Goal: Go to known website: Access a specific website the user already knows

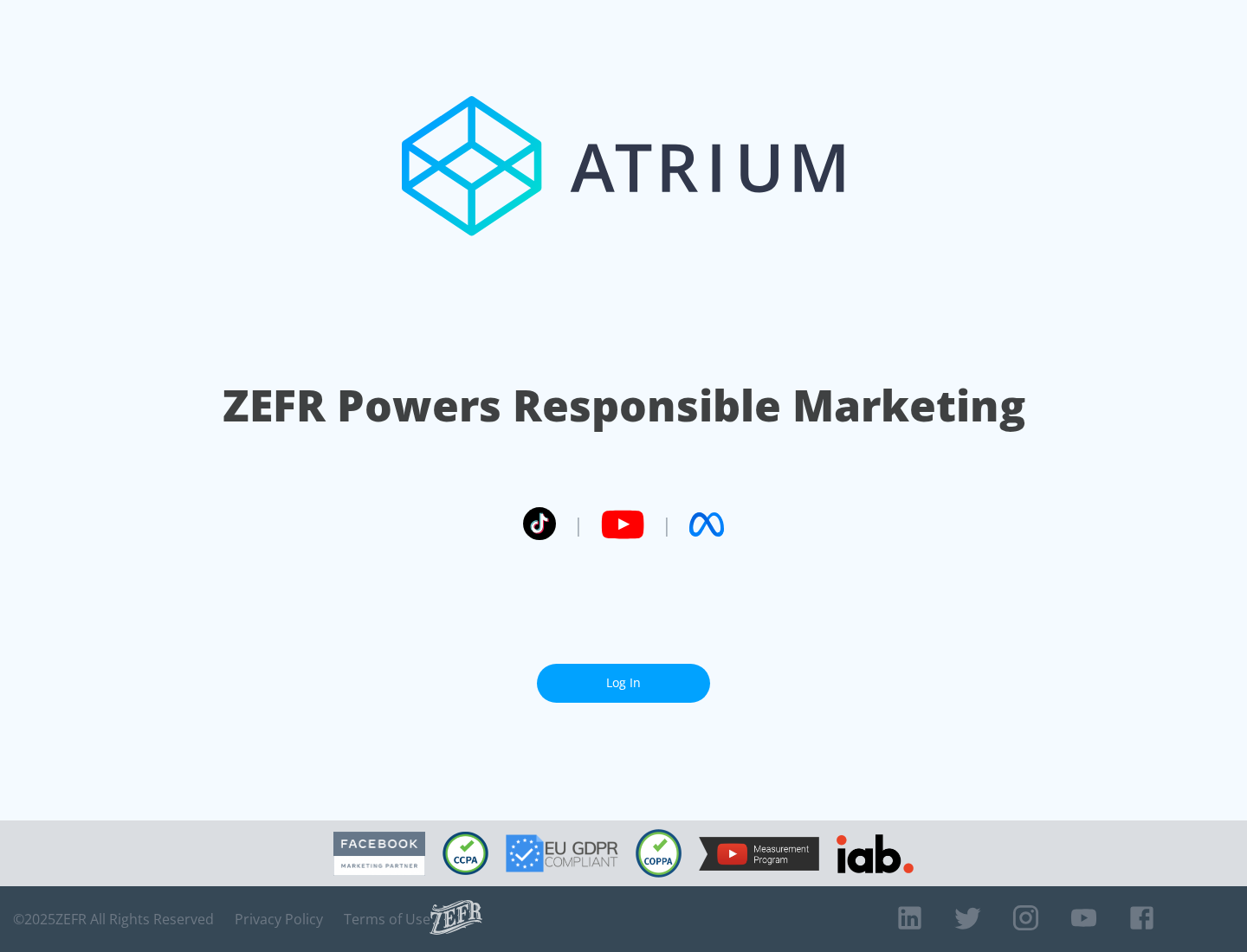
click at [624, 676] on link "Log In" at bounding box center [623, 684] width 173 height 39
